Goal: Transaction & Acquisition: Purchase product/service

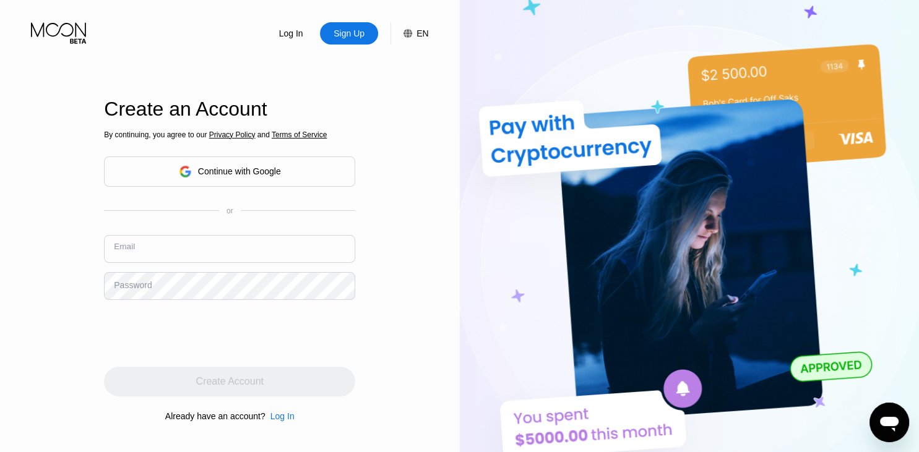
click at [241, 249] on input "text" at bounding box center [229, 249] width 251 height 28
click at [214, 244] on input "text" at bounding box center [229, 249] width 251 height 28
paste input "[EMAIL_ADDRESS][DOMAIN_NAME]"
type input "[EMAIL_ADDRESS][DOMAIN_NAME]"
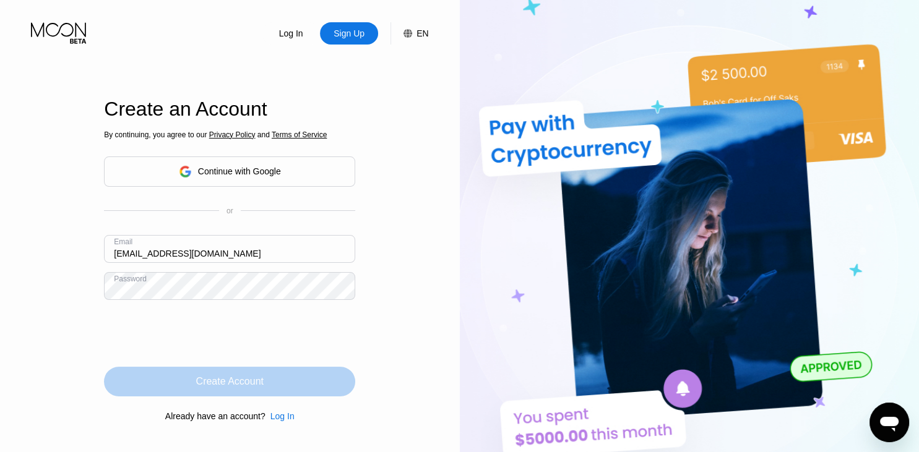
click at [207, 392] on div "Create Account" at bounding box center [229, 382] width 251 height 30
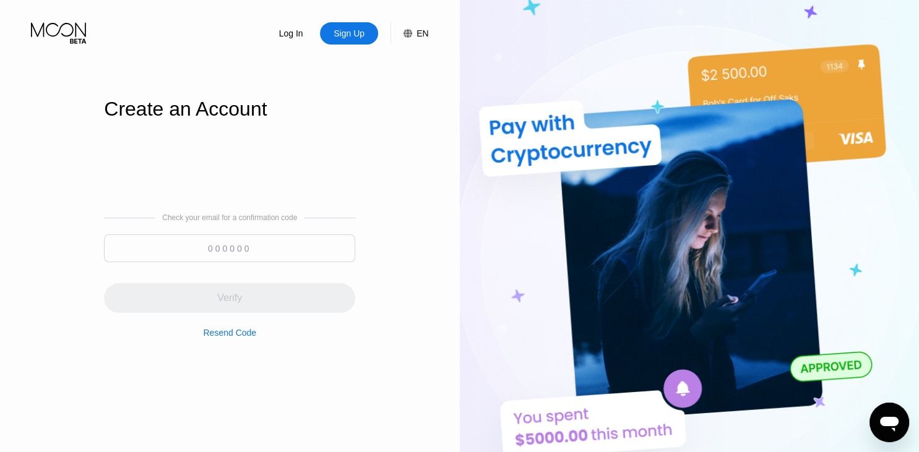
click at [239, 255] on input at bounding box center [229, 248] width 251 height 28
paste input "233284"
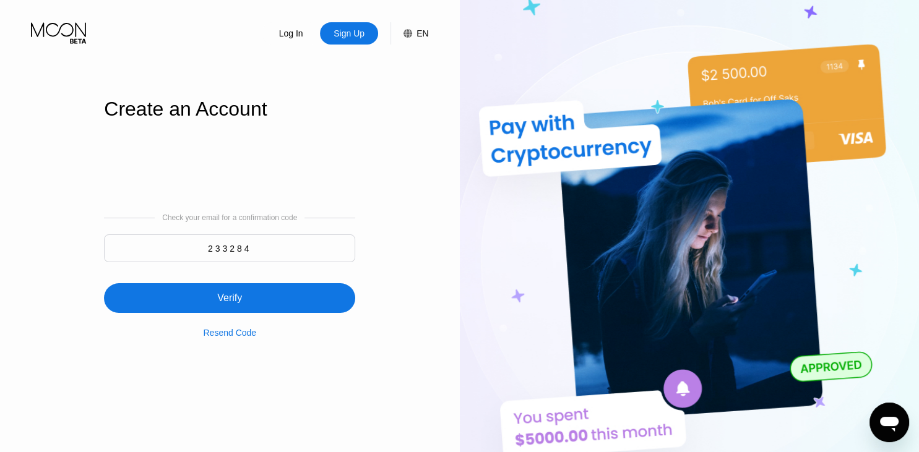
type input "233284"
click at [190, 298] on div "Verify" at bounding box center [229, 298] width 251 height 30
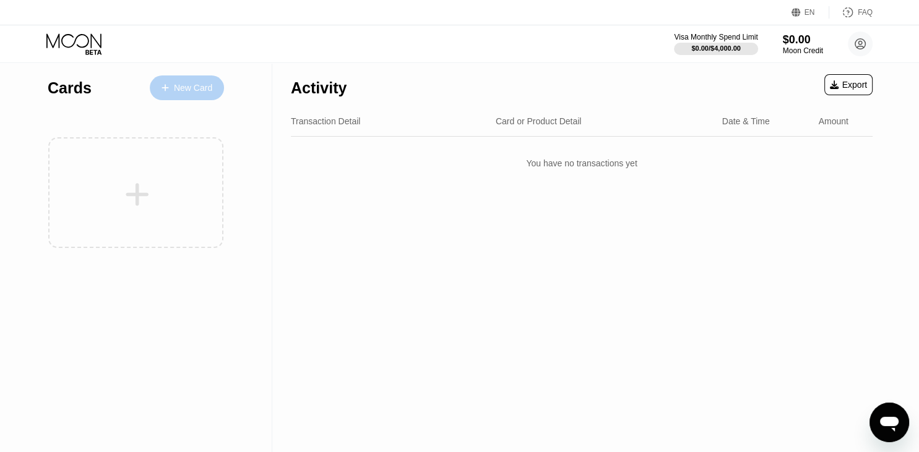
click at [192, 97] on div "New Card" at bounding box center [187, 87] width 74 height 25
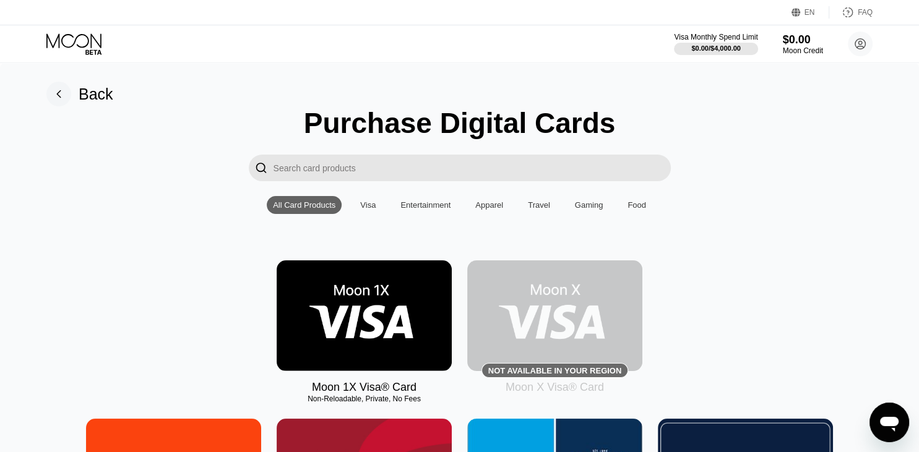
click at [365, 207] on div "Visa" at bounding box center [367, 204] width 15 height 9
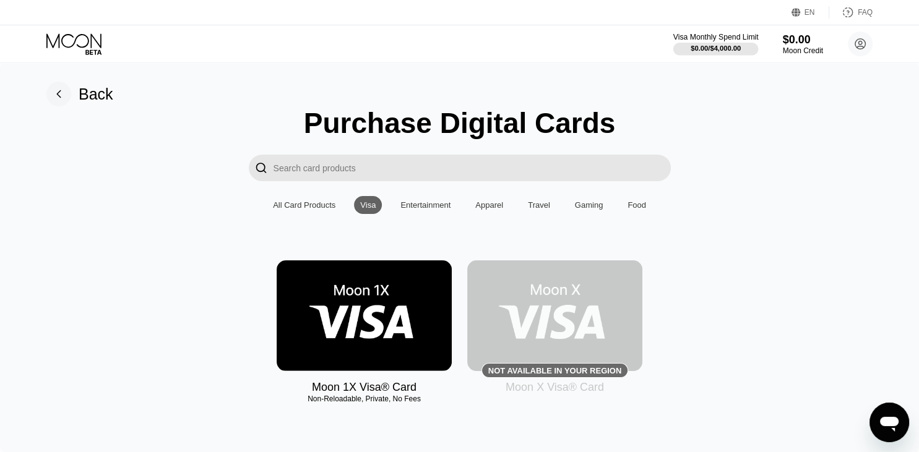
click at [727, 45] on div "$0.00 / $4,000.00" at bounding box center [715, 48] width 50 height 7
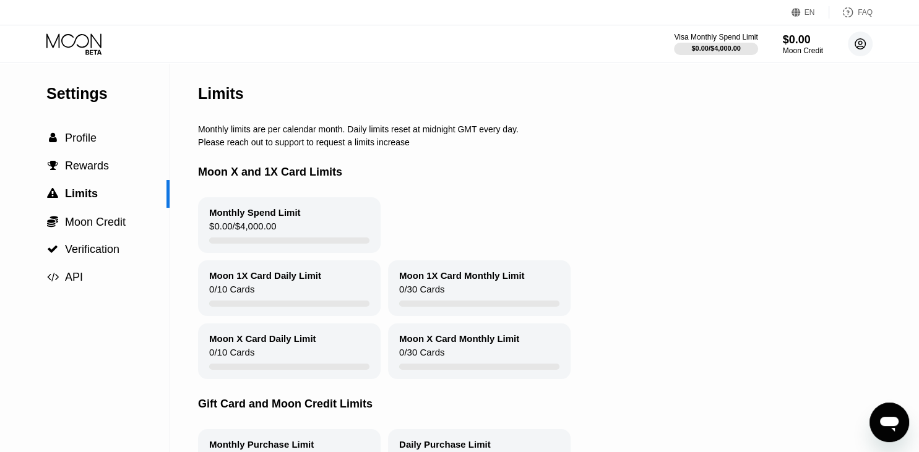
click at [860, 46] on icon at bounding box center [860, 44] width 7 height 7
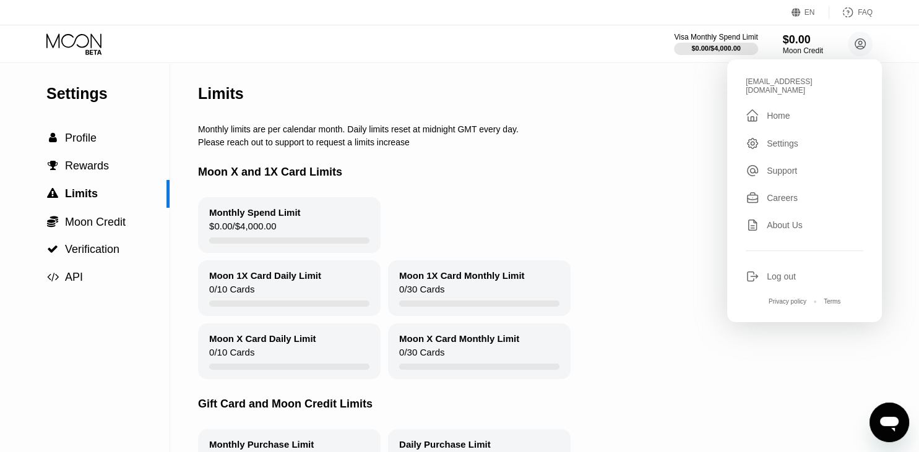
click at [636, 147] on div "Please reach out to support to request a limits increase" at bounding box center [565, 142] width 735 height 10
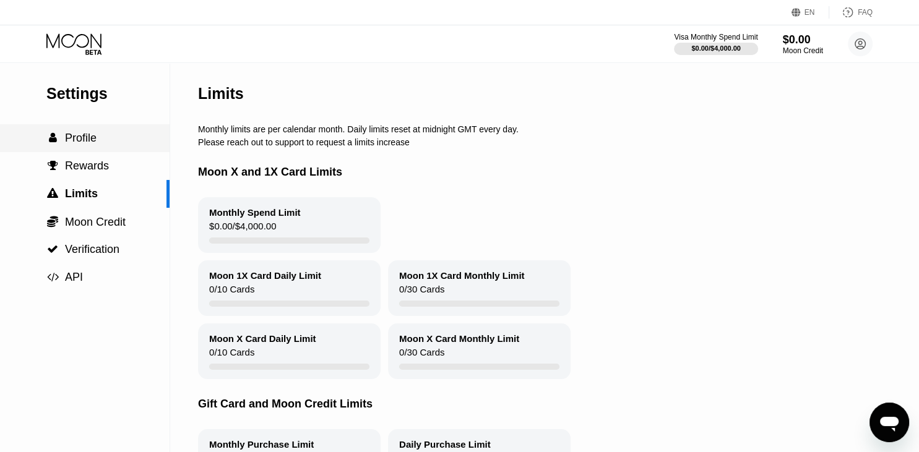
click at [95, 135] on span "Profile" at bounding box center [81, 138] width 32 height 12
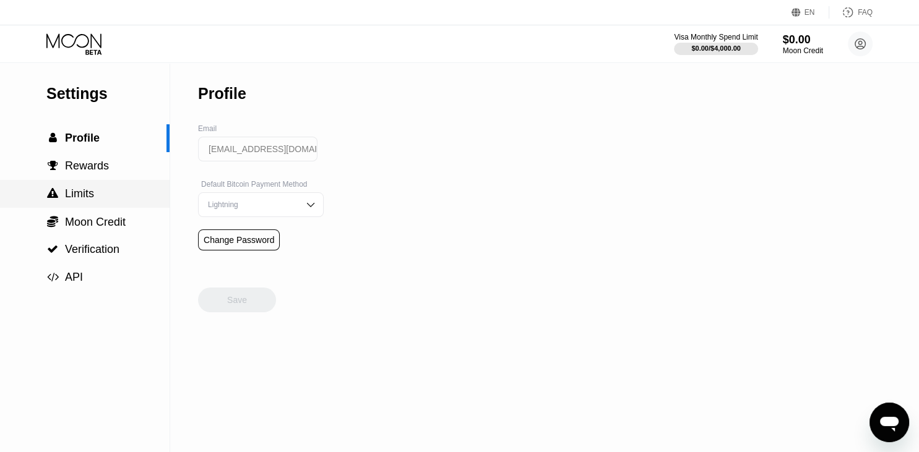
click at [78, 200] on span "Limits" at bounding box center [79, 193] width 29 height 12
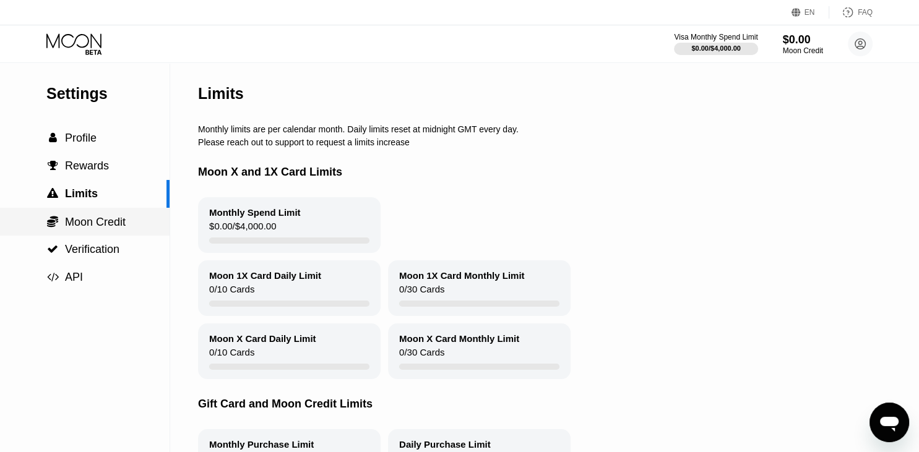
click at [109, 217] on div " Moon Credit" at bounding box center [84, 222] width 169 height 28
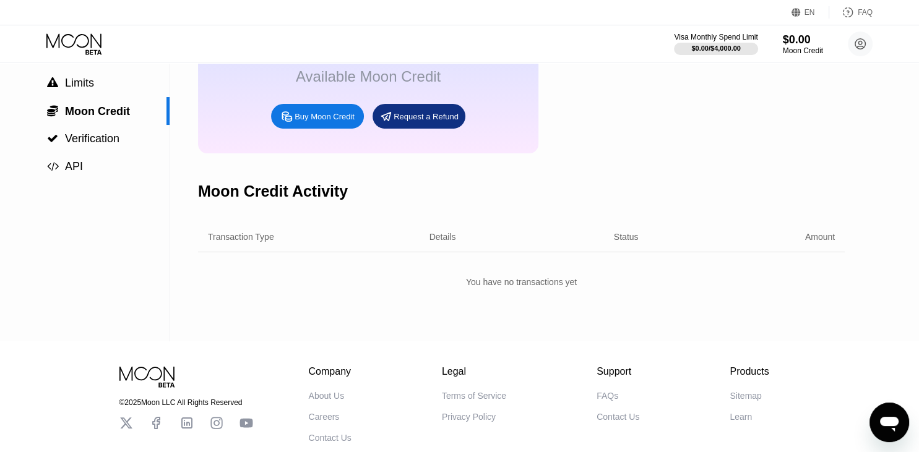
scroll to position [188, 0]
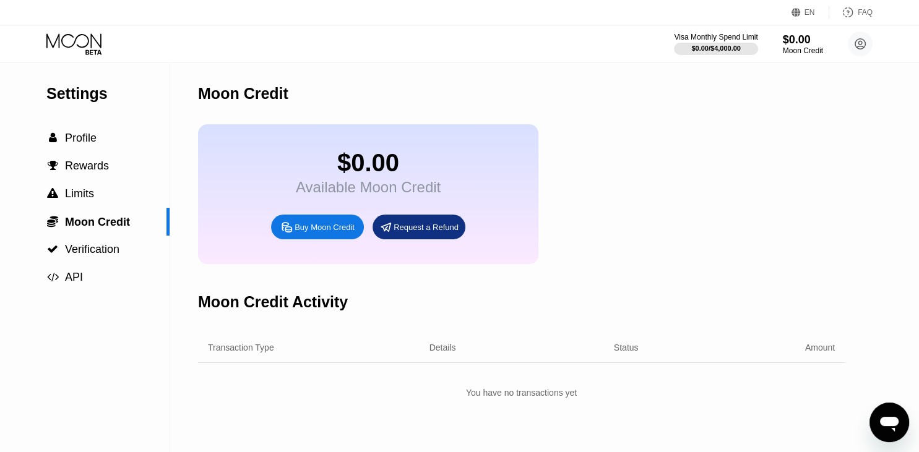
click at [800, 54] on div "Moon Credit" at bounding box center [803, 50] width 40 height 9
click at [811, 52] on div "Moon Credit" at bounding box center [802, 50] width 41 height 9
click at [419, 233] on div "Request a Refund" at bounding box center [425, 227] width 65 height 11
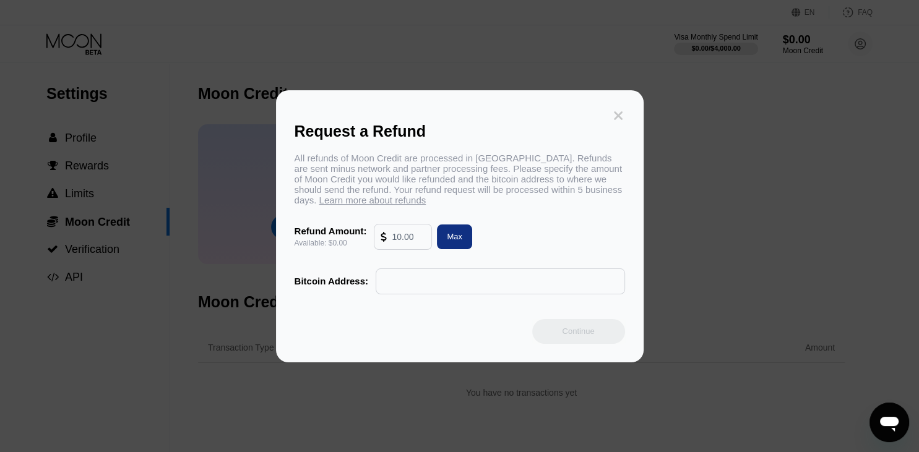
click at [618, 114] on icon at bounding box center [618, 116] width 14 height 14
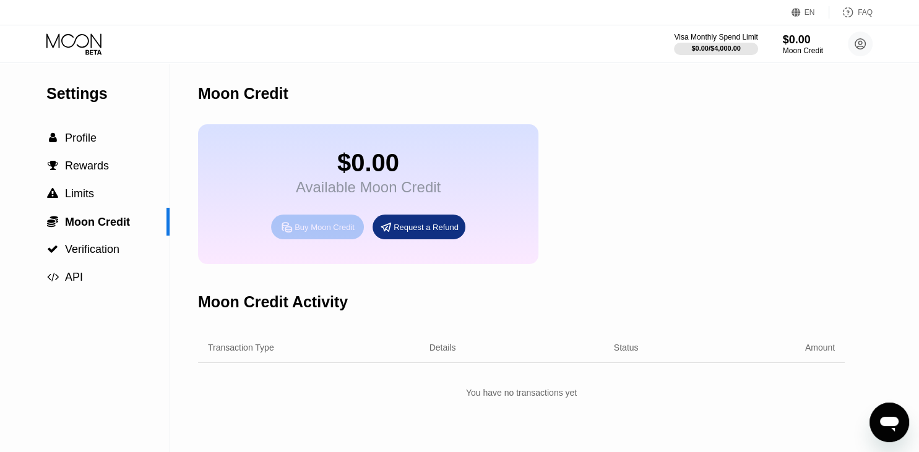
click at [319, 233] on div "Buy Moon Credit" at bounding box center [324, 227] width 60 height 11
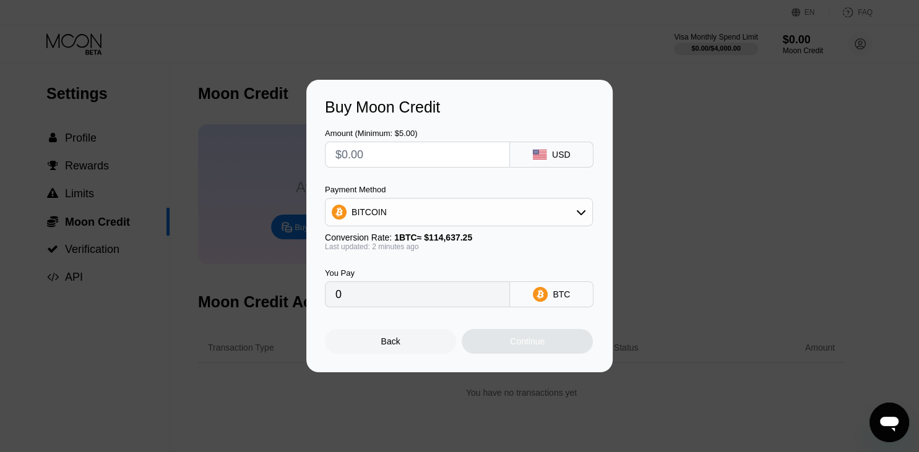
click at [491, 152] on input "text" at bounding box center [417, 154] width 164 height 25
type input "$5"
type input "0.00004362"
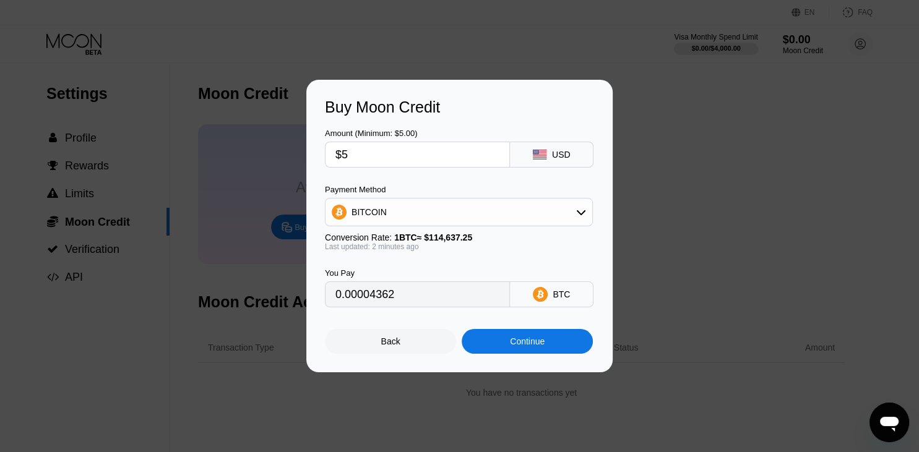
type input "$50"
type input "0.00043616"
type input "$500"
type input "0.00436159"
type input "$5000"
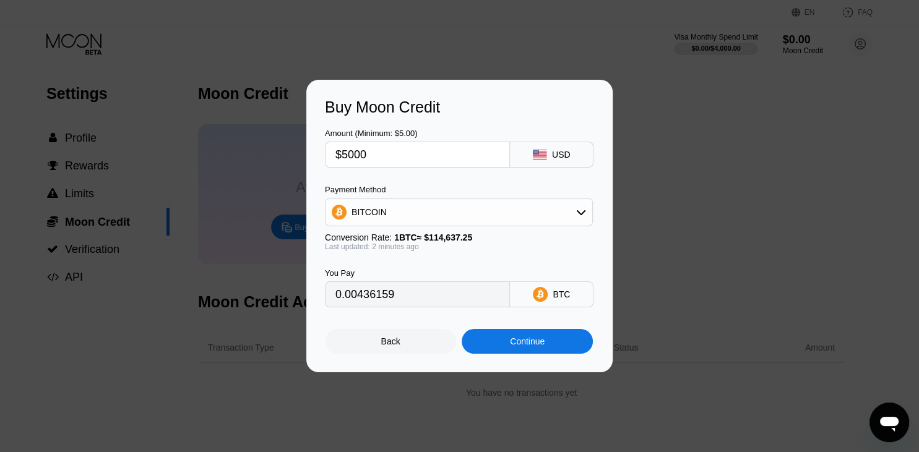
type input "0.04361584"
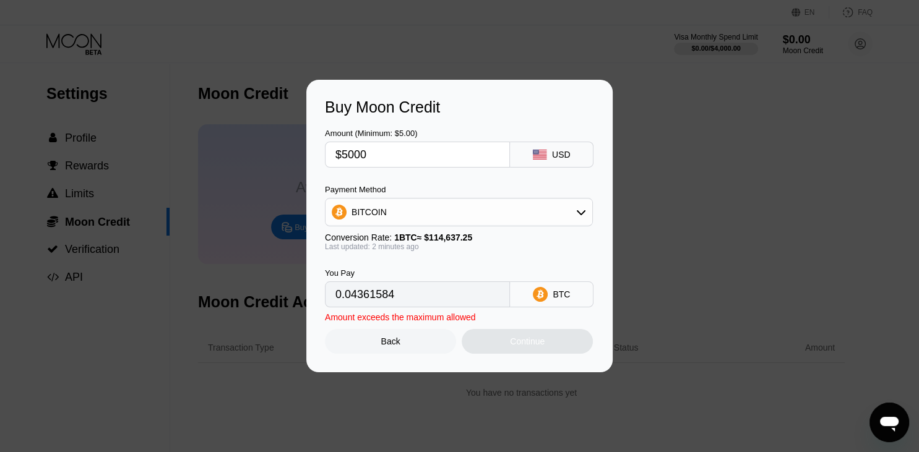
type input "$500"
type input "0.00436159"
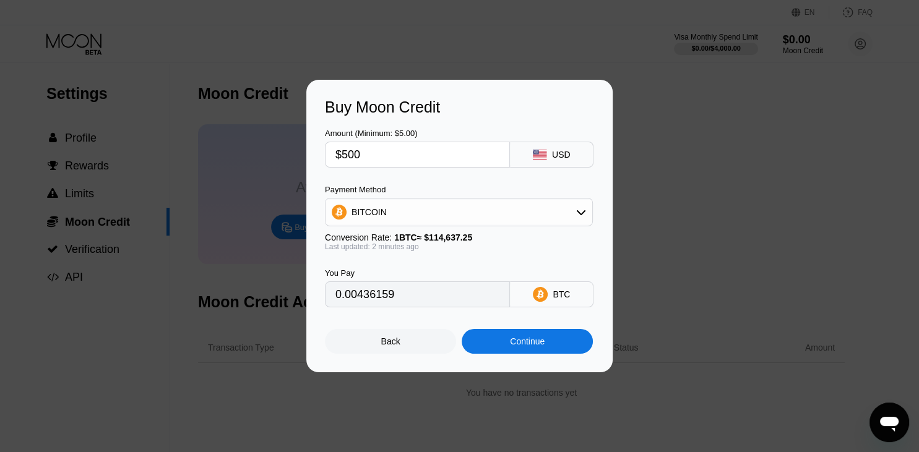
type input "$500"
click at [549, 219] on div "BITCOIN" at bounding box center [458, 212] width 267 height 25
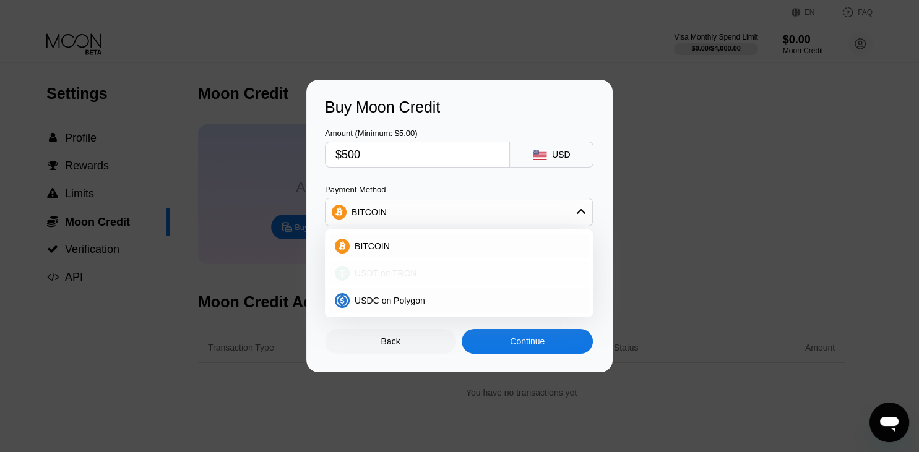
click at [500, 283] on div "USDT on TRON" at bounding box center [458, 273] width 260 height 25
type input "505.05"
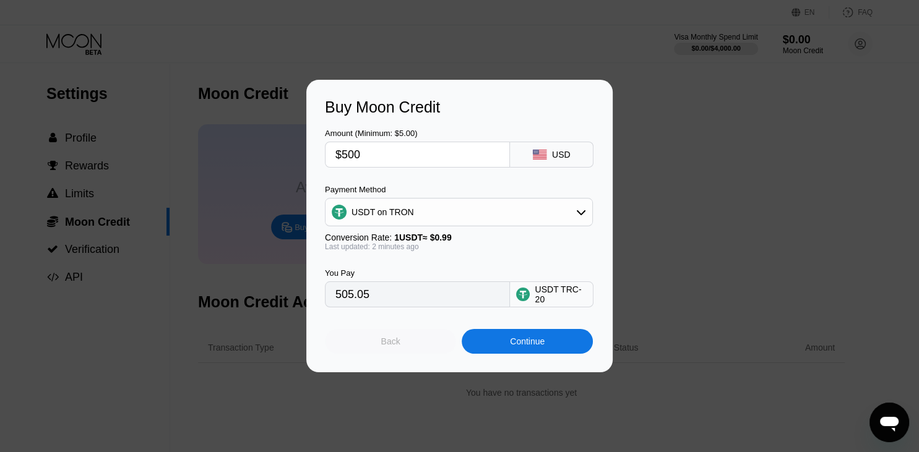
click at [390, 346] on div "Back" at bounding box center [390, 342] width 19 height 10
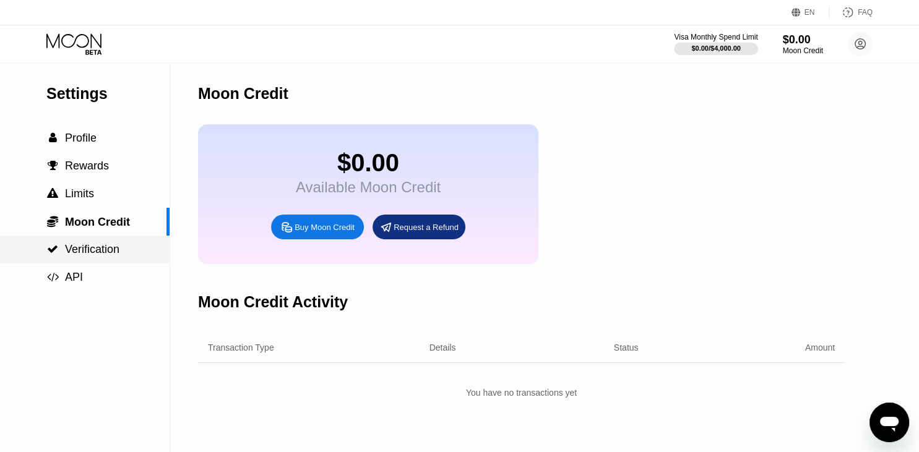
click at [105, 255] on span "Verification" at bounding box center [92, 249] width 54 height 12
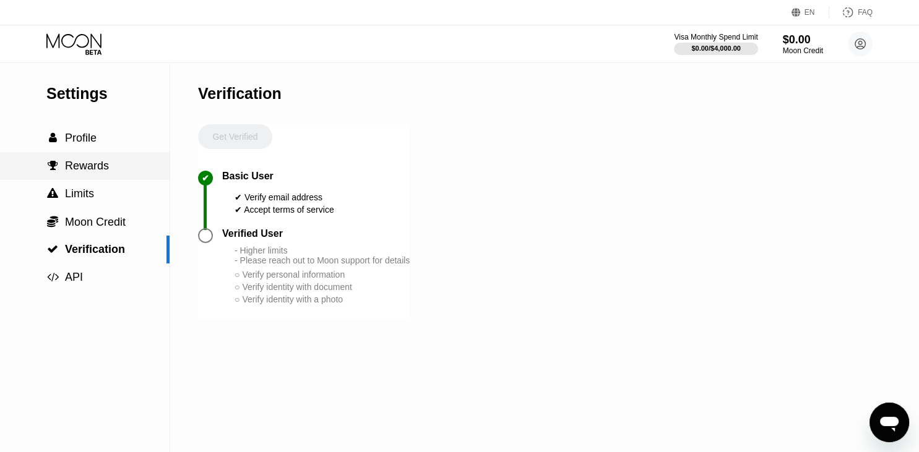
click at [75, 171] on span "Rewards" at bounding box center [87, 166] width 44 height 12
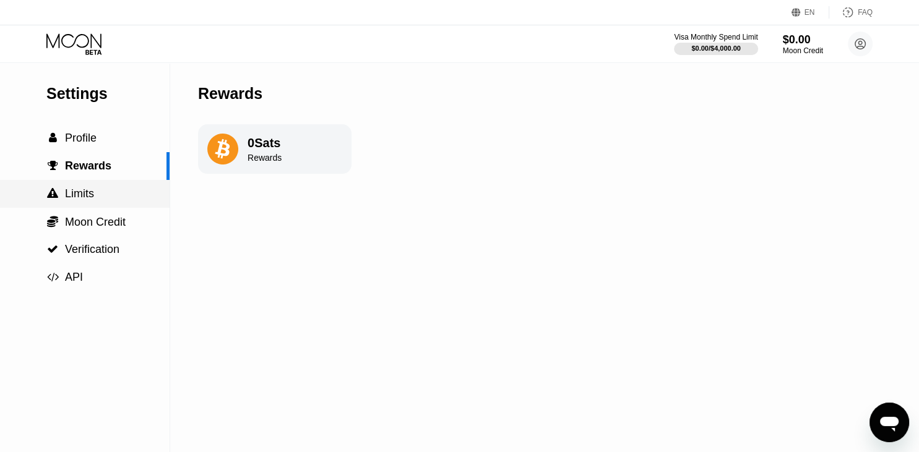
click at [86, 198] on span "Limits" at bounding box center [79, 193] width 29 height 12
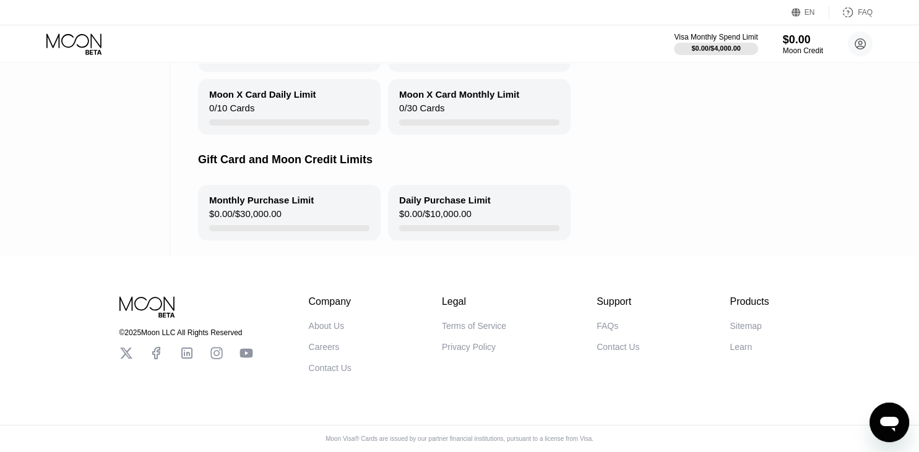
scroll to position [262, 0]
click at [736, 287] on div "© 2025 Moon LLC All Rights Reserved Company About Us Careers Contact Us Legal T…" at bounding box center [459, 322] width 742 height 101
